Goal: Navigation & Orientation: Find specific page/section

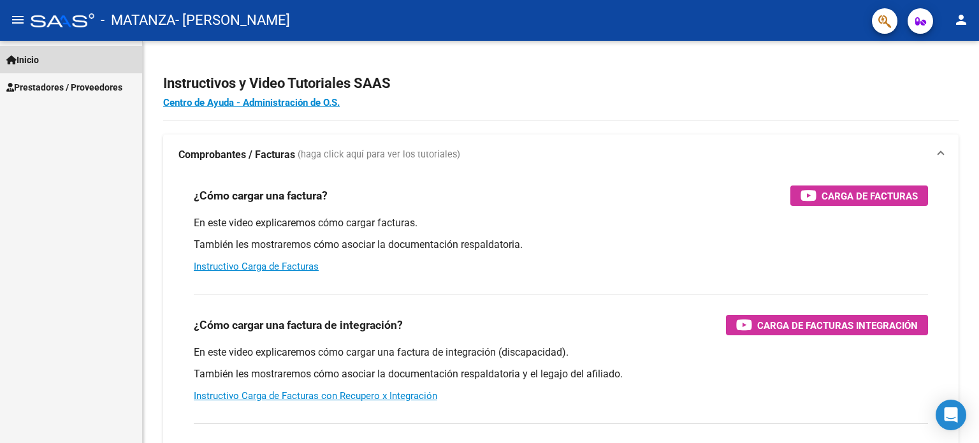
click at [39, 64] on span "Inicio" at bounding box center [22, 60] width 33 height 14
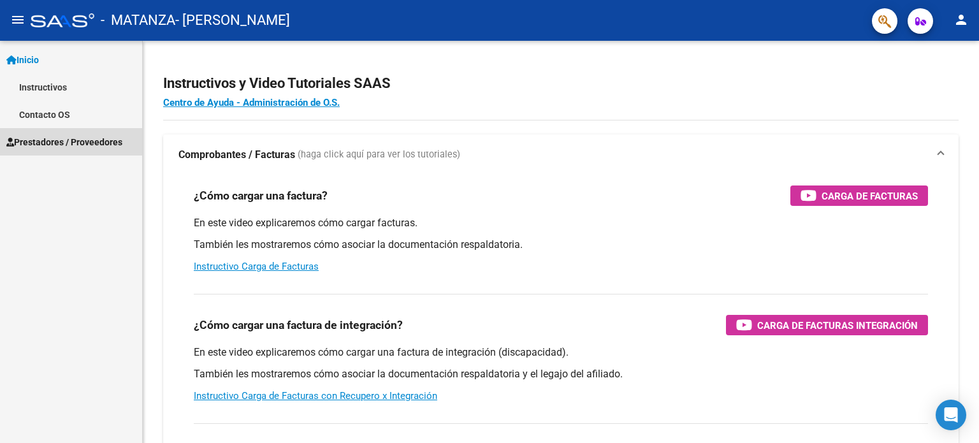
click at [49, 140] on span "Prestadores / Proveedores" at bounding box center [64, 142] width 116 height 14
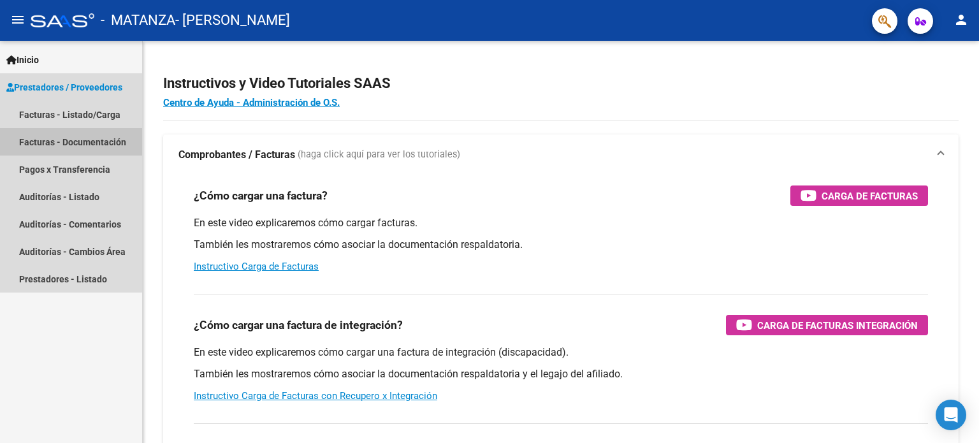
click at [67, 144] on link "Facturas - Documentación" at bounding box center [71, 141] width 142 height 27
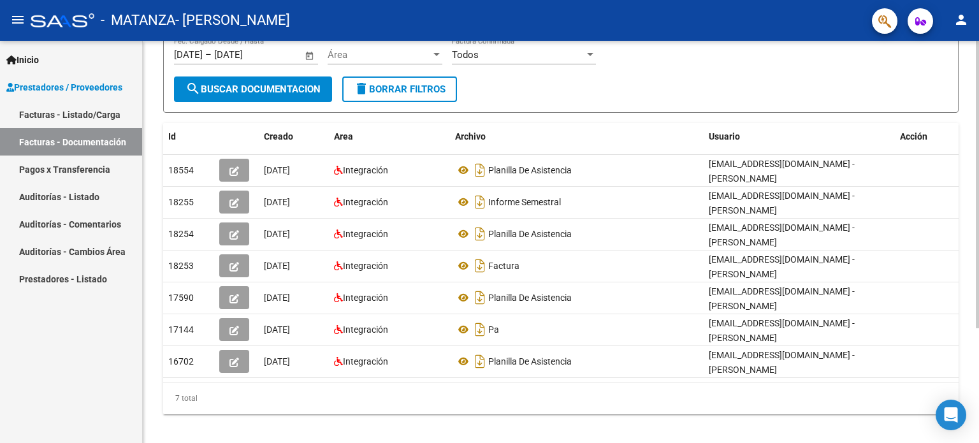
scroll to position [161, 0]
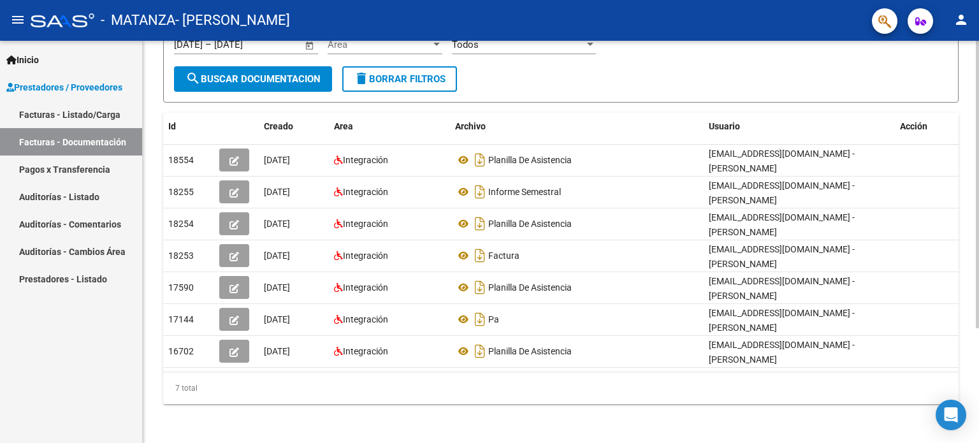
click at [974, 230] on div "PRESTADORES -> Comprobantes - Documentación Respaldatoria cloud_download Export…" at bounding box center [562, 162] width 839 height 565
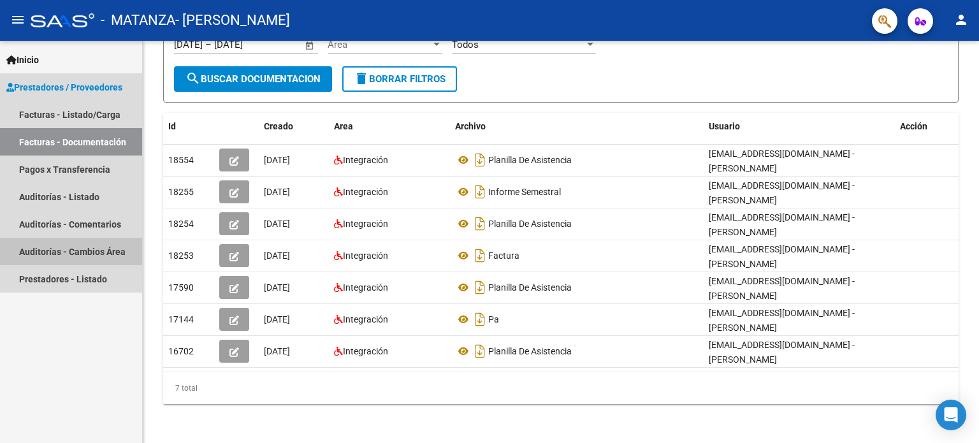
click at [62, 244] on link "Auditorías - Cambios Área" at bounding box center [71, 251] width 142 height 27
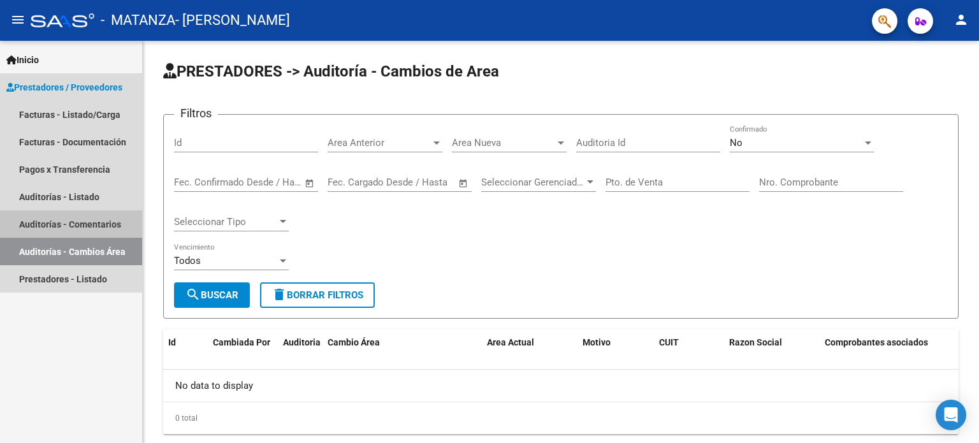
click at [76, 219] on link "Auditorías - Comentarios" at bounding box center [71, 223] width 142 height 27
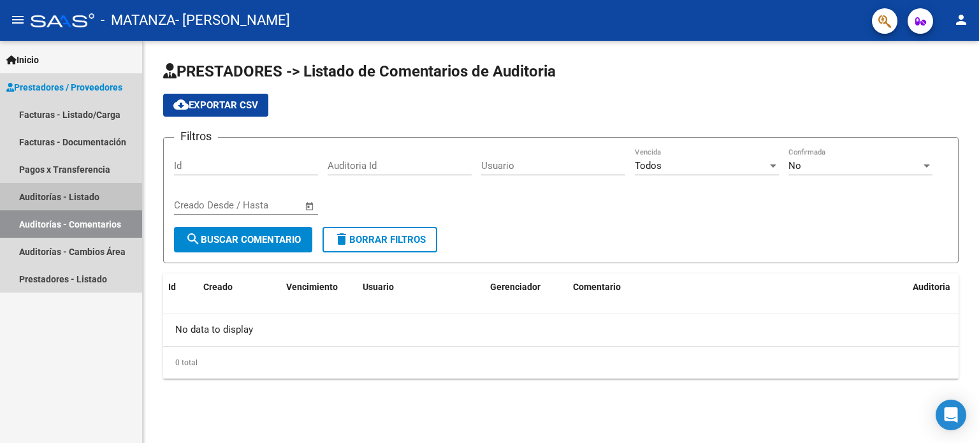
click at [82, 196] on link "Auditorías - Listado" at bounding box center [71, 196] width 142 height 27
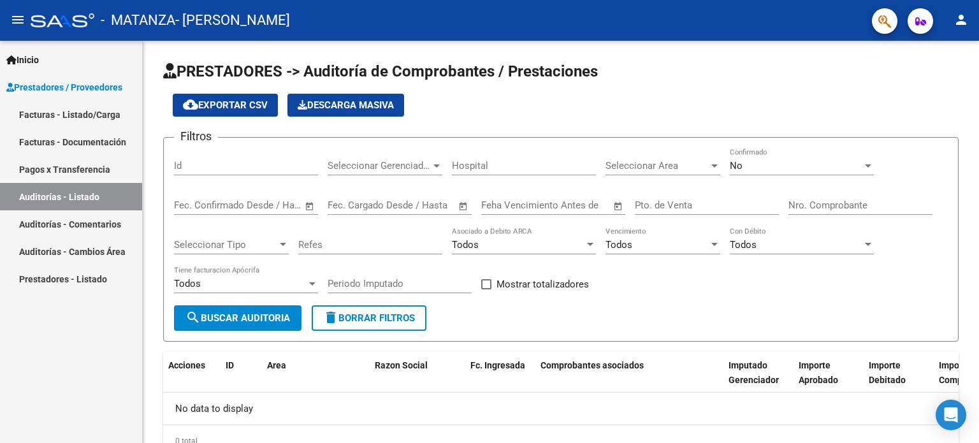
click at [64, 279] on link "Prestadores - Listado" at bounding box center [71, 278] width 142 height 27
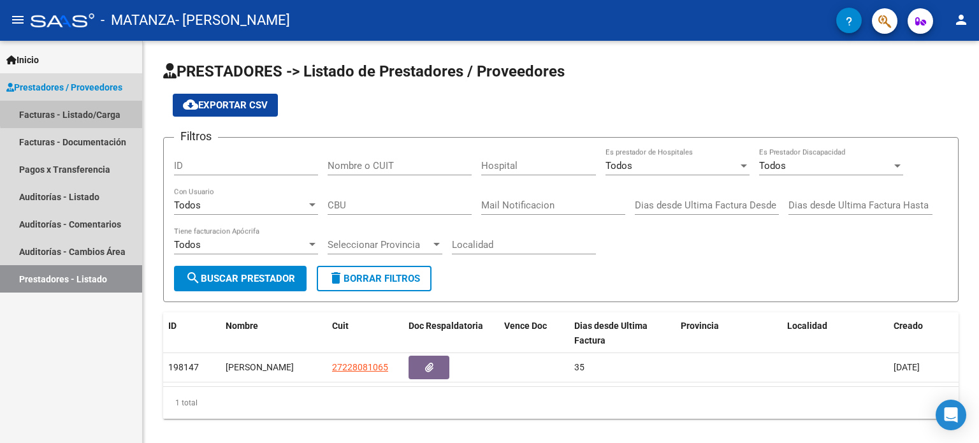
click at [99, 110] on link "Facturas - Listado/Carga" at bounding box center [71, 114] width 142 height 27
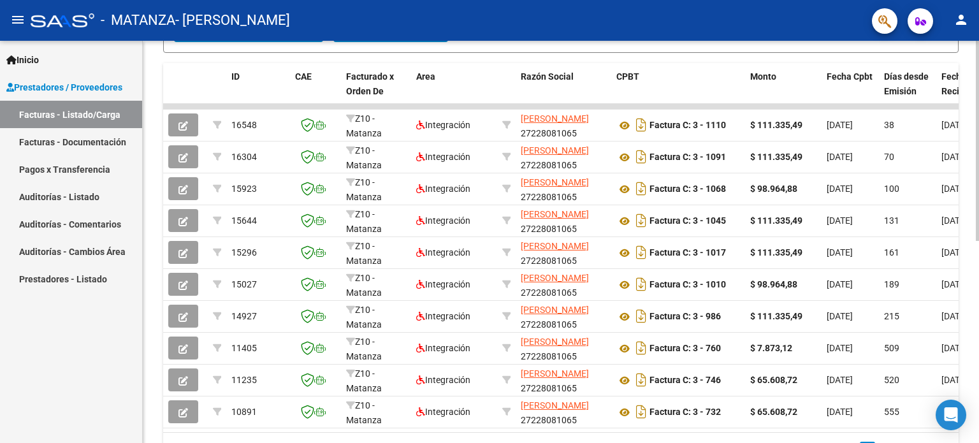
scroll to position [339, 0]
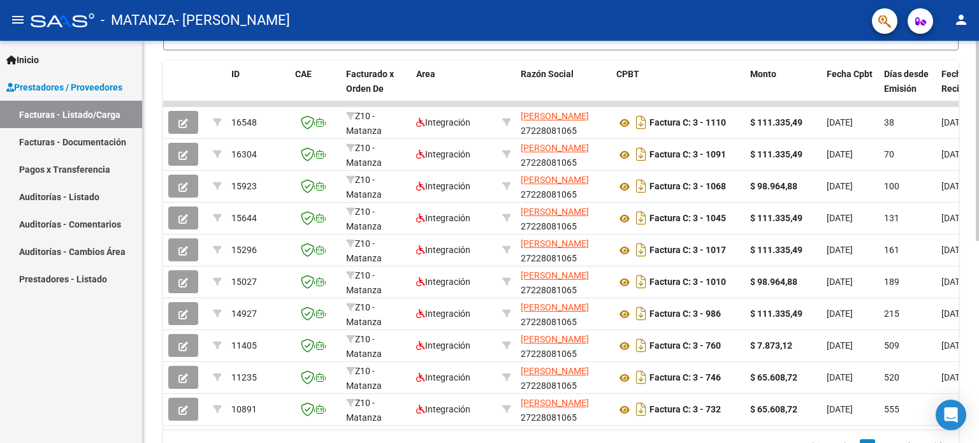
click at [978, 328] on div at bounding box center [977, 313] width 3 height 200
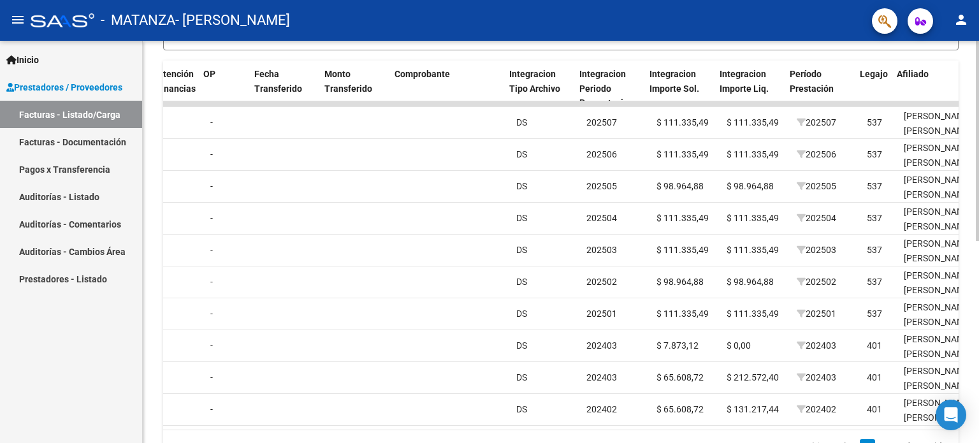
scroll to position [0, 1036]
